Goal: Task Accomplishment & Management: Use online tool/utility

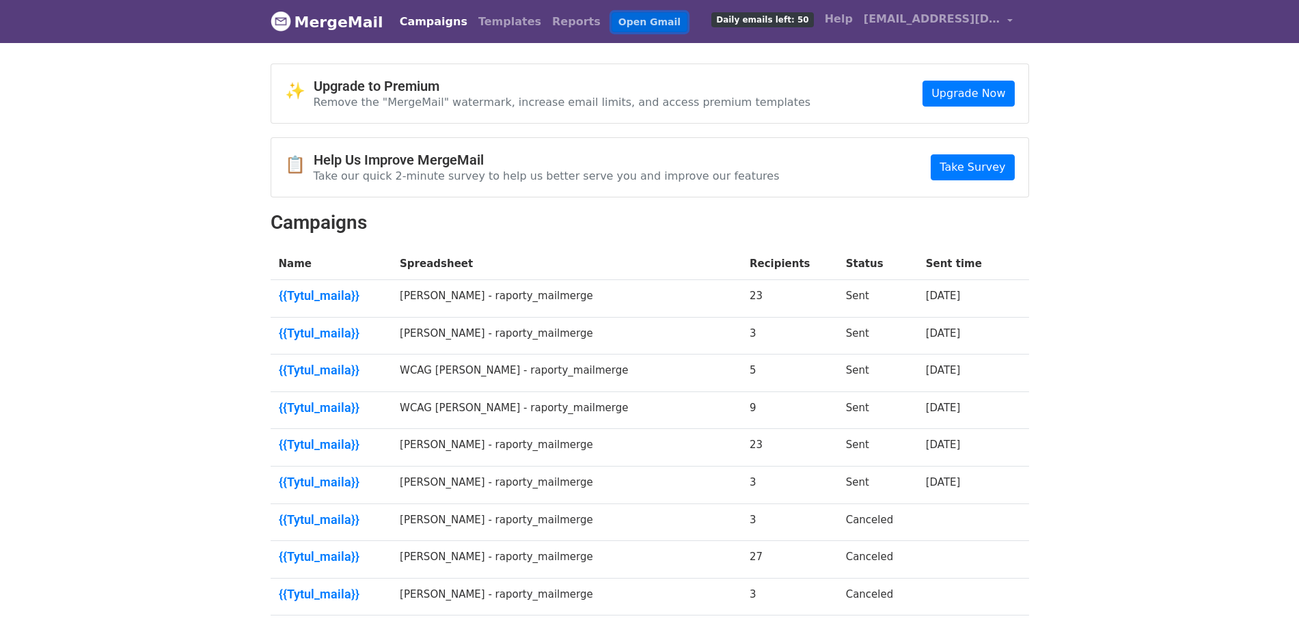
click at [616, 24] on link "Open Gmail" at bounding box center [650, 22] width 76 height 20
click at [344, 296] on link "{{Tytul_maila}}" at bounding box center [331, 295] width 105 height 15
click at [483, 28] on link "Templates" at bounding box center [510, 21] width 74 height 27
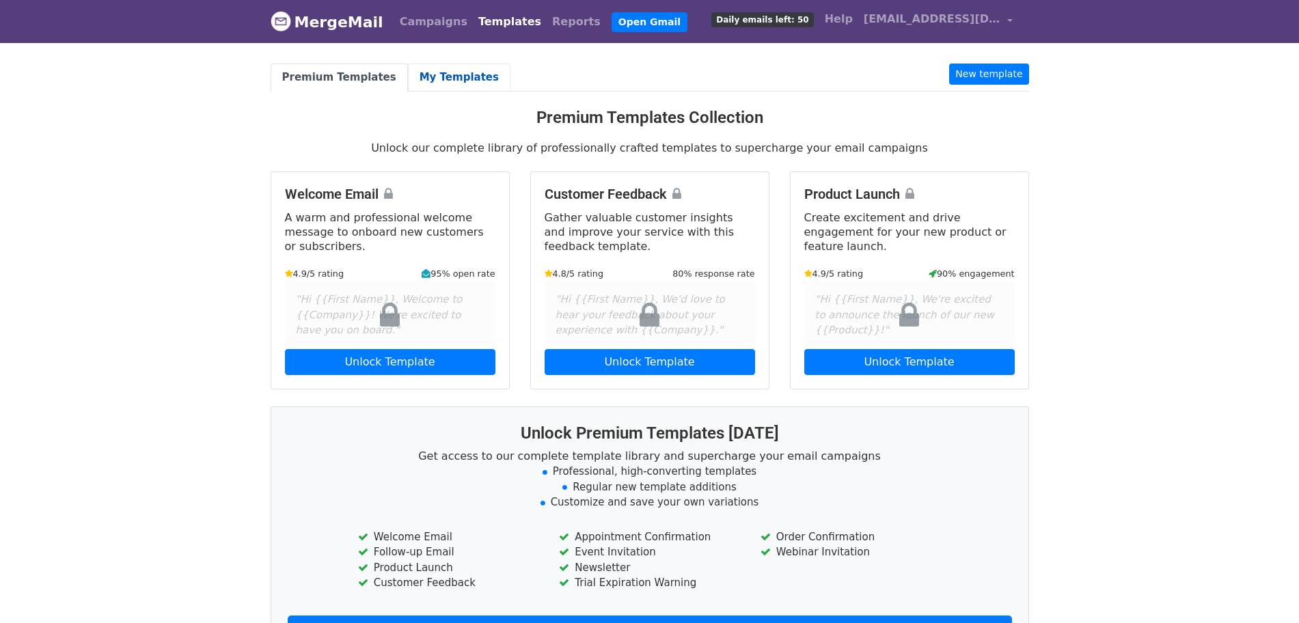
click at [448, 74] on link "My Templates" at bounding box center [459, 78] width 103 height 28
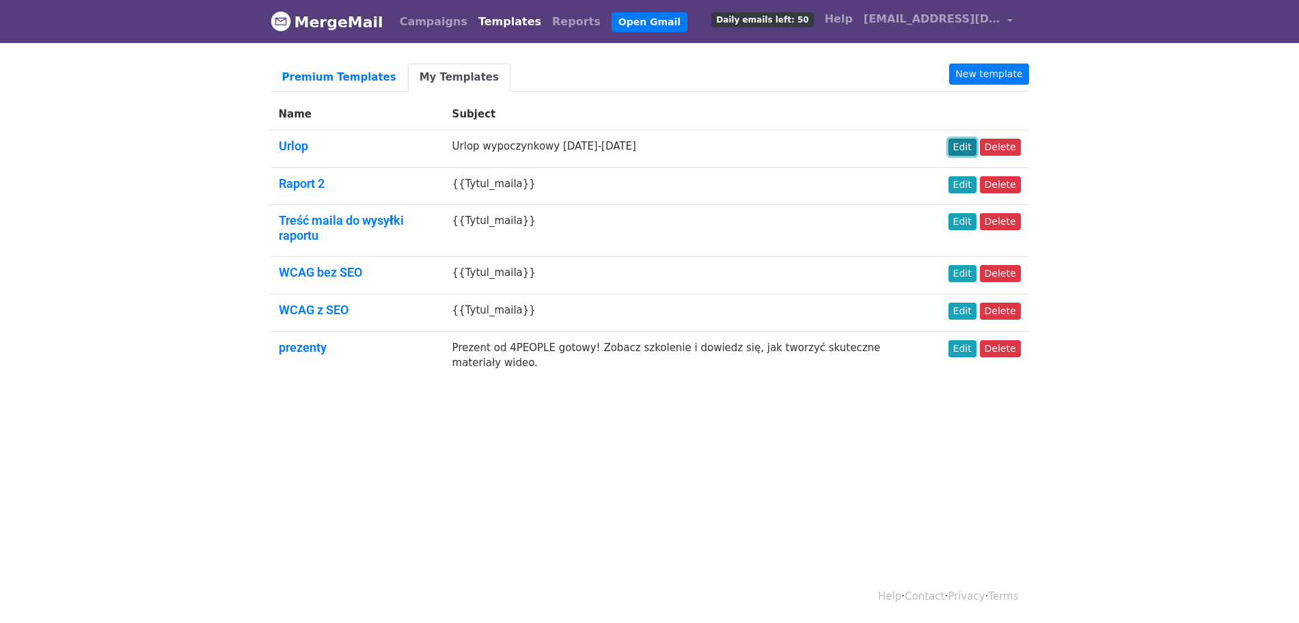
click at [972, 153] on link "Edit" at bounding box center [963, 147] width 28 height 17
